Goal: Use online tool/utility: Utilize a website feature to perform a specific function

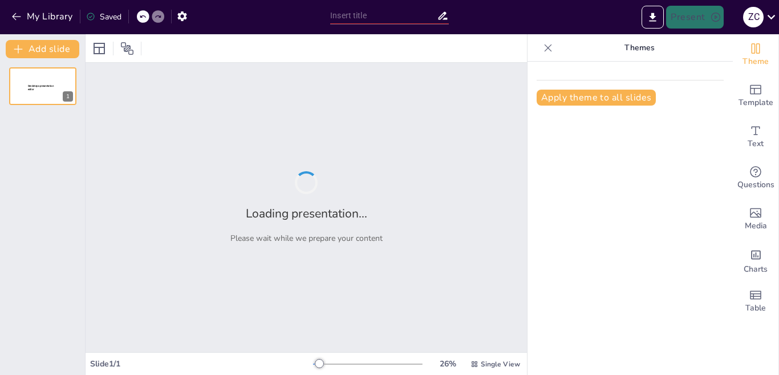
type input "Perspectivas Teóricas sobre el Paro Involuntario en el Mercado Laboral"
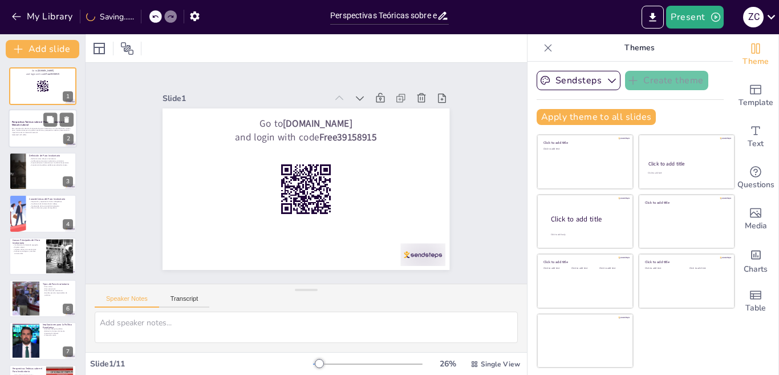
click at [44, 132] on p "Esta presentación aborda el concepto de paro involuntario, sus características,…" at bounding box center [43, 130] width 62 height 6
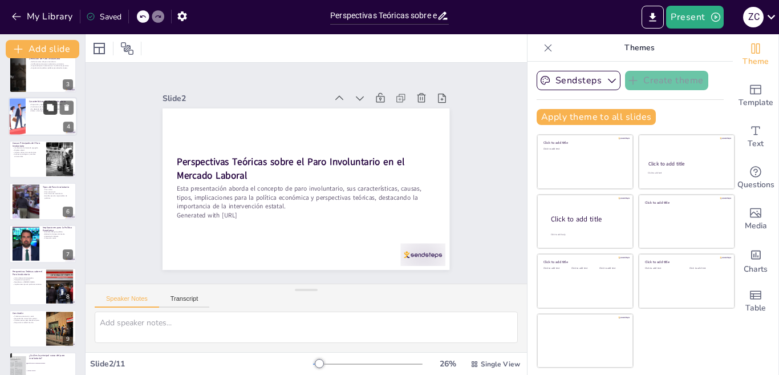
scroll to position [114, 0]
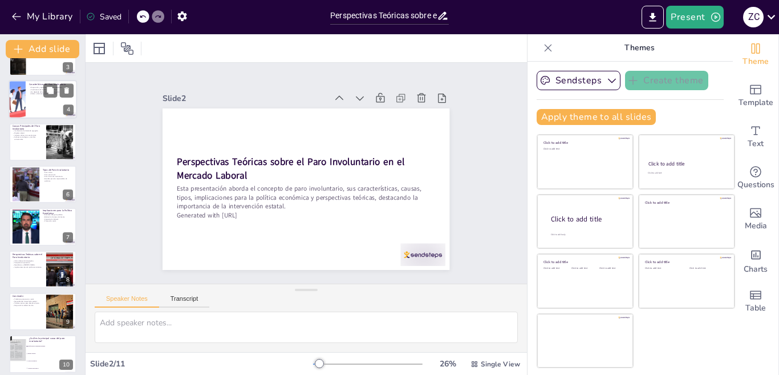
checkbox input "true"
click at [38, 104] on div at bounding box center [42, 99] width 67 height 38
type textarea "La disposición de los trabajadores es un factor clave, ya que significa que est…"
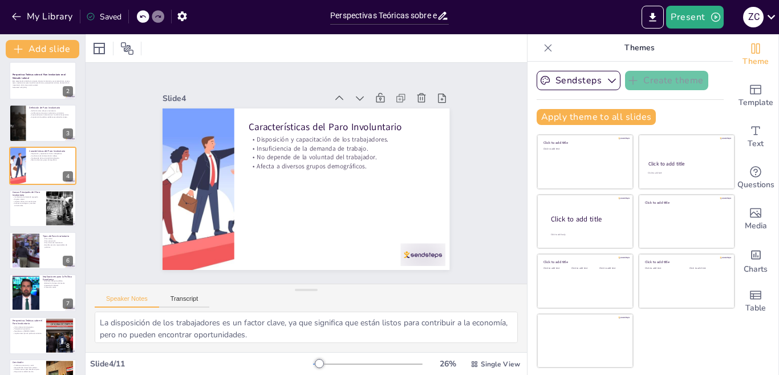
scroll to position [57, 0]
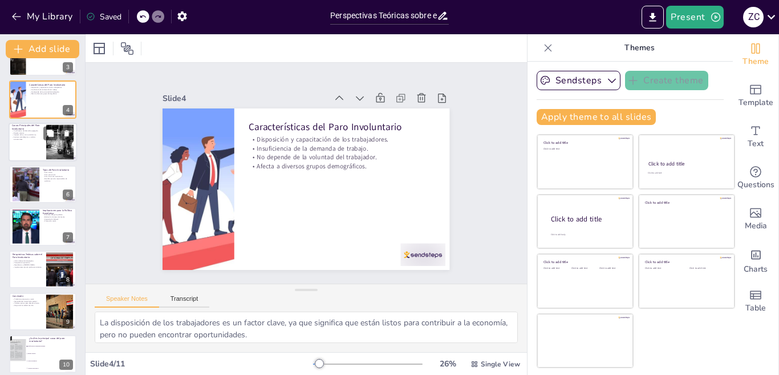
checkbox input "true"
click at [36, 139] on p "Avances tecnológicos y cambios estructurales." at bounding box center [27, 138] width 31 height 4
type textarea "La insuficiencia de demanda es una de las causas más críticas del paro involunt…"
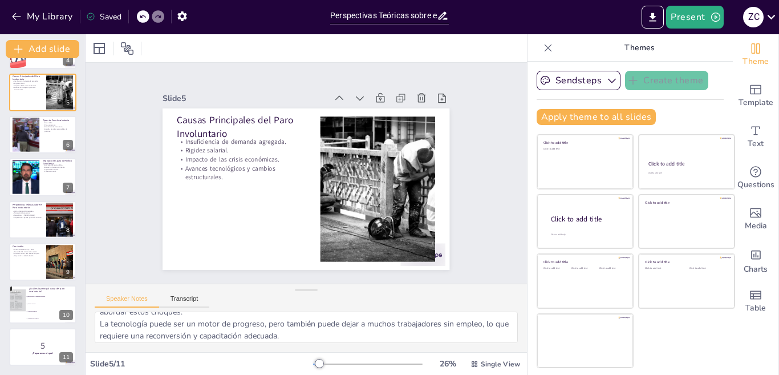
scroll to position [75, 0]
click at [651, 17] on icon "Export to PowerPoint" at bounding box center [653, 17] width 7 height 9
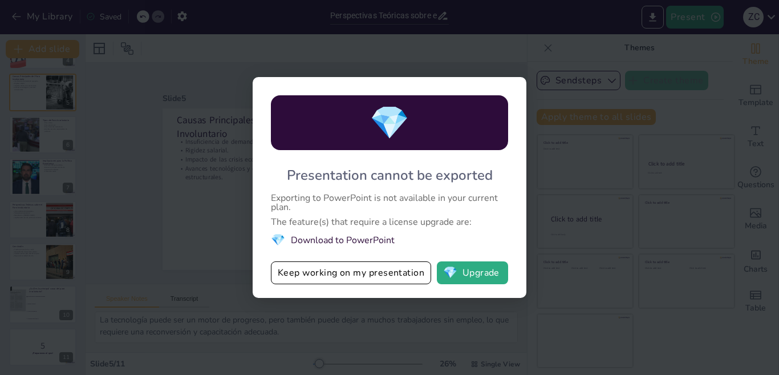
click at [614, 97] on div "💎 Presentation cannot be exported Exporting to PowerPoint is not available in y…" at bounding box center [389, 187] width 779 height 375
click at [534, 54] on div "💎 Presentation cannot be exported Exporting to PowerPoint is not available in y…" at bounding box center [389, 187] width 779 height 375
click at [534, 55] on div "💎 Presentation cannot be exported Exporting to PowerPoint is not available in y…" at bounding box center [389, 187] width 779 height 375
click at [534, 57] on div "💎 Presentation cannot be exported Exporting to PowerPoint is not available in y…" at bounding box center [389, 187] width 779 height 375
checkbox input "true"
